Goal: Transaction & Acquisition: Purchase product/service

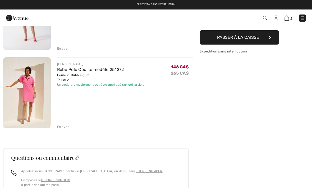
scroll to position [78, 0]
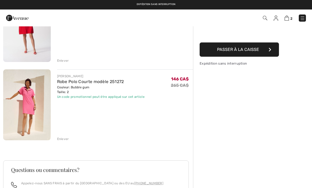
click at [29, 105] on img at bounding box center [27, 104] width 48 height 71
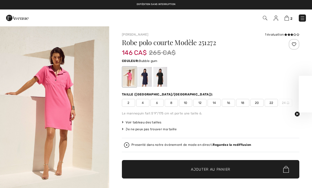
checkbox input "true"
click at [65, 109] on img "1 / 9" at bounding box center [54, 108] width 109 height 164
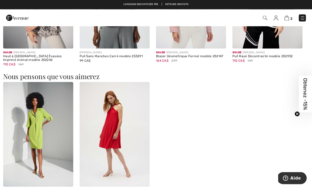
scroll to position [429, 0]
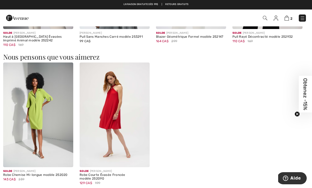
click at [23, 119] on img at bounding box center [38, 115] width 70 height 105
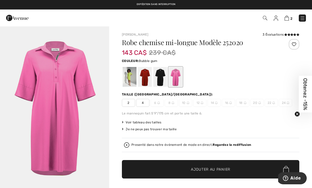
click at [148, 76] on div at bounding box center [145, 77] width 14 height 20
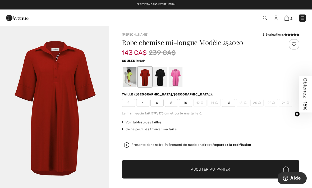
click at [161, 80] on div at bounding box center [160, 77] width 14 height 20
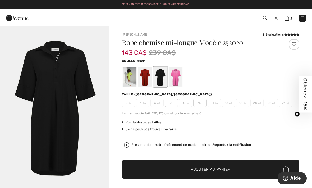
click at [129, 79] on div at bounding box center [130, 77] width 14 height 20
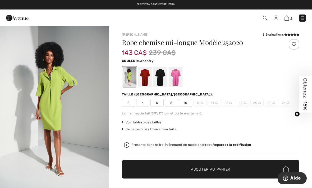
click at [280, 124] on div "Voir tableau des tailles" at bounding box center [210, 122] width 177 height 5
click at [179, 74] on div at bounding box center [176, 77] width 14 height 20
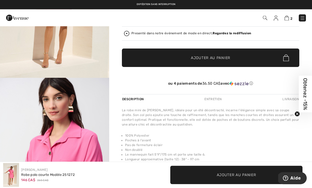
scroll to position [112, 0]
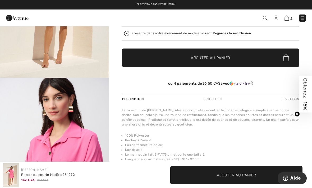
click at [266, 17] on img at bounding box center [265, 18] width 4 height 4
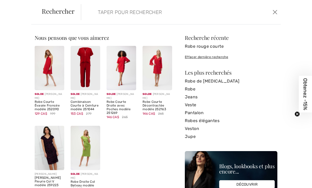
click at [98, 17] on input "search" at bounding box center [160, 12] width 133 height 16
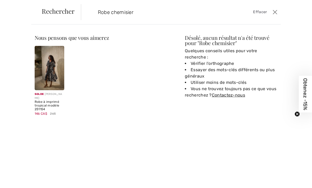
type input "Robe chemisier"
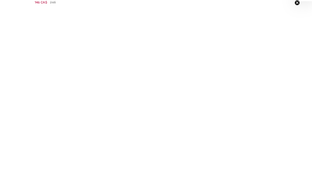
scroll to position [120, 0]
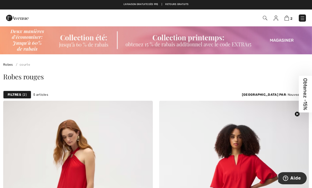
click at [264, 18] on img at bounding box center [265, 18] width 4 height 4
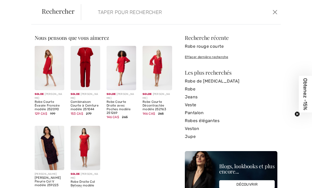
click at [101, 12] on input "search" at bounding box center [160, 12] width 133 height 16
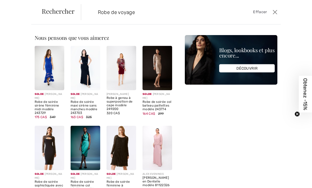
type input "Robe de voyage"
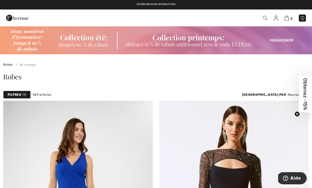
click at [40, 78] on div "Robes" at bounding box center [155, 76] width 305 height 7
click at [49, 66] on div "Robes de voyage" at bounding box center [156, 60] width 312 height 13
click at [264, 19] on img at bounding box center [265, 18] width 4 height 4
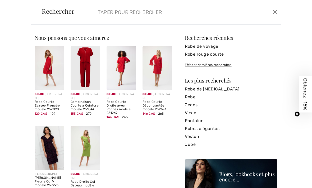
click at [107, 13] on input "search" at bounding box center [160, 12] width 133 height 16
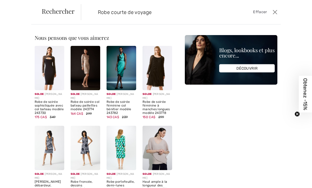
type input "Robe courte de voyage"
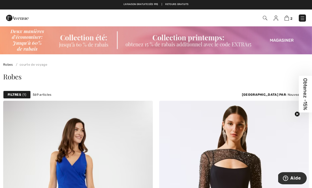
click at [38, 77] on div "Robes" at bounding box center [155, 76] width 305 height 7
click at [42, 66] on link "courte de voyage" at bounding box center [31, 65] width 34 height 4
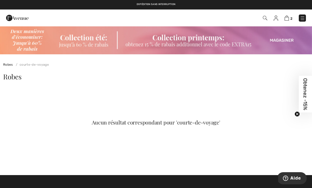
click at [9, 63] on link "Robes" at bounding box center [8, 65] width 10 height 4
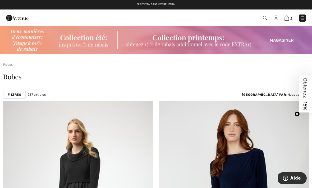
click at [35, 75] on div "Robes" at bounding box center [155, 76] width 305 height 7
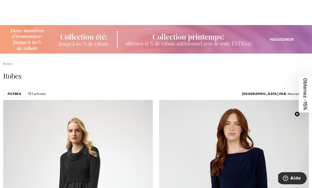
scroll to position [1, 0]
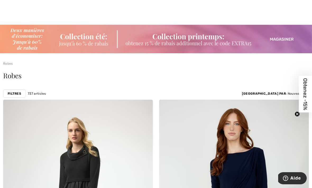
click at [268, 16] on div at bounding box center [156, 12] width 312 height 26
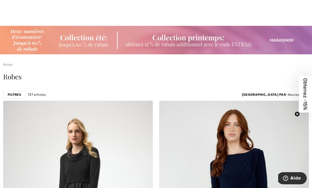
click at [17, 75] on span "Robes" at bounding box center [12, 76] width 18 height 9
click at [12, 80] on span "Robes" at bounding box center [12, 76] width 18 height 9
click at [48, 89] on div "Robes" at bounding box center [156, 78] width 312 height 22
click at [12, 93] on strong "Filtres" at bounding box center [14, 94] width 13 height 5
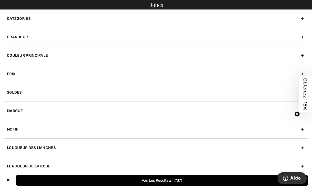
click at [30, 36] on div "Grandeur" at bounding box center [155, 37] width 303 height 18
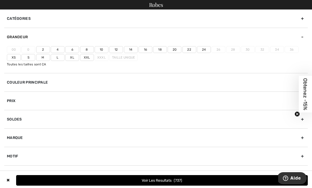
click at [46, 48] on label "2" at bounding box center [43, 49] width 14 height 7
click at [0, 0] on input"] "2" at bounding box center [0, 0] width 0 height 0
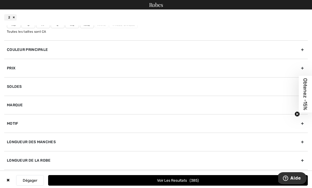
scroll to position [49, 0]
click at [45, 160] on div "Longueur de la robe" at bounding box center [155, 161] width 303 height 18
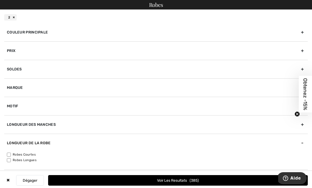
scroll to position [39, 0]
click at [11, 153] on label "Robes Courtes" at bounding box center [157, 155] width 301 height 5
click at [11, 153] on input"] "Robes Courtes" at bounding box center [9, 155] width 4 height 4
checkbox input"] "true"
click at [50, 124] on div "Longueur des manches" at bounding box center [155, 125] width 303 height 18
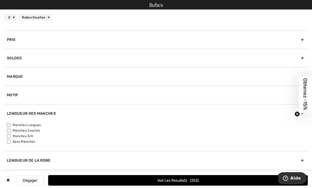
scroll to position [50, 0]
click at [171, 179] on button "Voir les resultats 253" at bounding box center [177, 180] width 259 height 11
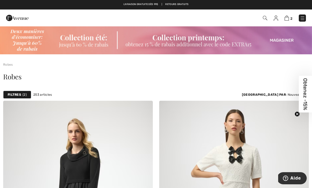
click at [18, 95] on strong "Filtres" at bounding box center [14, 94] width 13 height 5
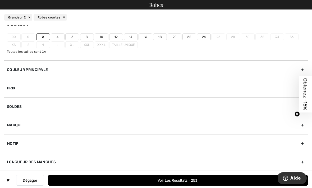
scroll to position [25, 0]
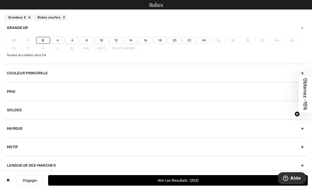
click at [51, 73] on div "Couleur Principale" at bounding box center [155, 73] width 303 height 18
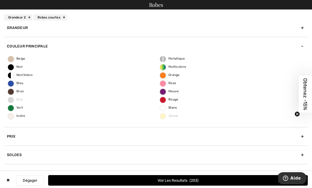
click at [163, 100] on span "Rouge" at bounding box center [169, 100] width 18 height 4
click at [0, 0] on input "Rouge" at bounding box center [0, 0] width 0 height 0
click at [163, 100] on label "Rouge" at bounding box center [163, 100] width 6 height 6
click at [0, 0] on input "Rouge" at bounding box center [0, 0] width 0 height 0
click at [164, 180] on button "Voir les resultats 253" at bounding box center [177, 180] width 259 height 11
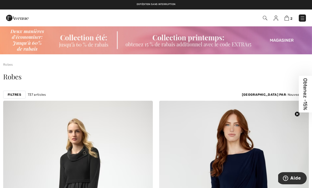
click at [18, 95] on strong "Filtres" at bounding box center [14, 94] width 13 height 5
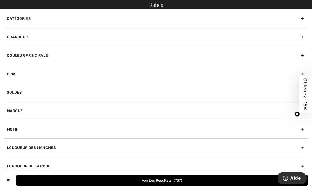
click at [25, 35] on div "Grandeur" at bounding box center [155, 37] width 303 height 18
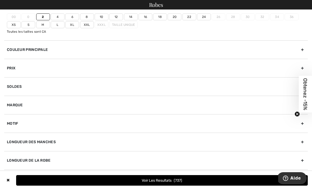
scroll to position [33, 0]
click at [16, 124] on div "Motif" at bounding box center [155, 123] width 303 height 18
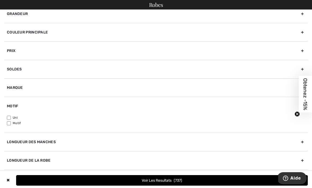
scroll to position [22, 0]
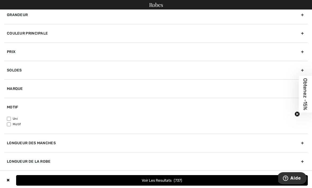
click at [11, 118] on input"] "Uni" at bounding box center [9, 119] width 4 height 4
checkbox input"] "true"
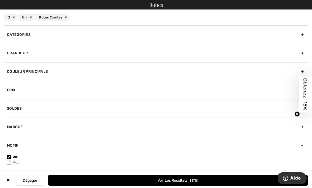
scroll to position [0, 0]
click at [45, 73] on div "Couleur Principale" at bounding box center [155, 71] width 303 height 18
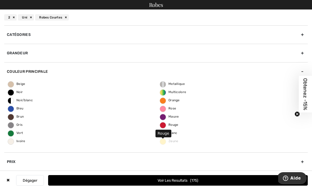
click at [164, 127] on label "Rouge" at bounding box center [163, 125] width 6 height 6
click at [0, 0] on input "Rouge" at bounding box center [0, 0] width 0 height 0
click at [175, 182] on button "Voir les resultats 18" at bounding box center [177, 180] width 259 height 11
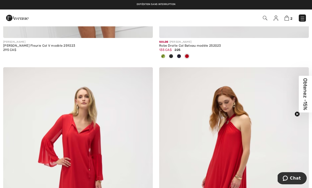
scroll to position [1049, 0]
click at [287, 20] on img at bounding box center [286, 18] width 4 height 5
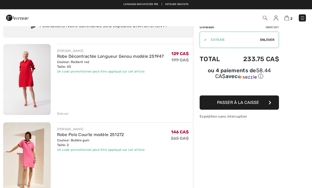
scroll to position [25, 0]
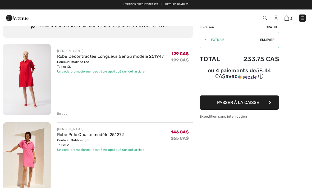
click at [26, 79] on img at bounding box center [27, 79] width 48 height 71
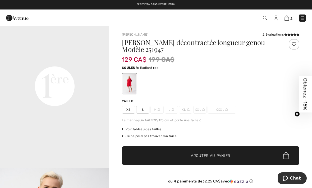
scroll to position [349, 0]
